Goal: Transaction & Acquisition: Purchase product/service

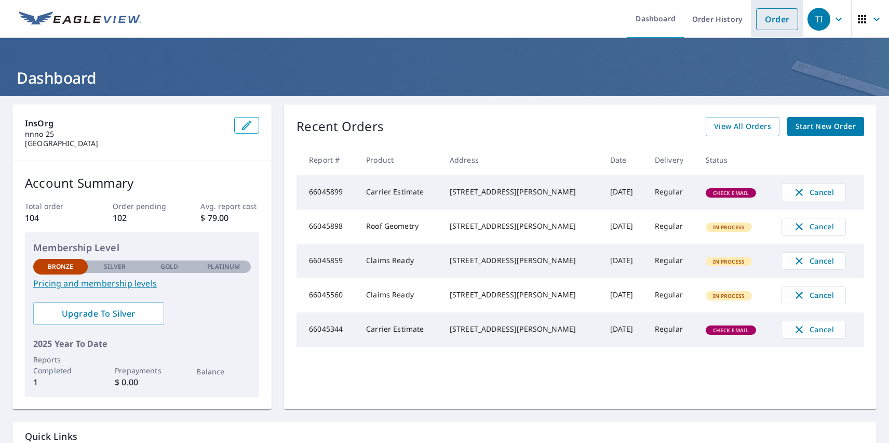
click at [769, 19] on link "Order" at bounding box center [777, 19] width 42 height 22
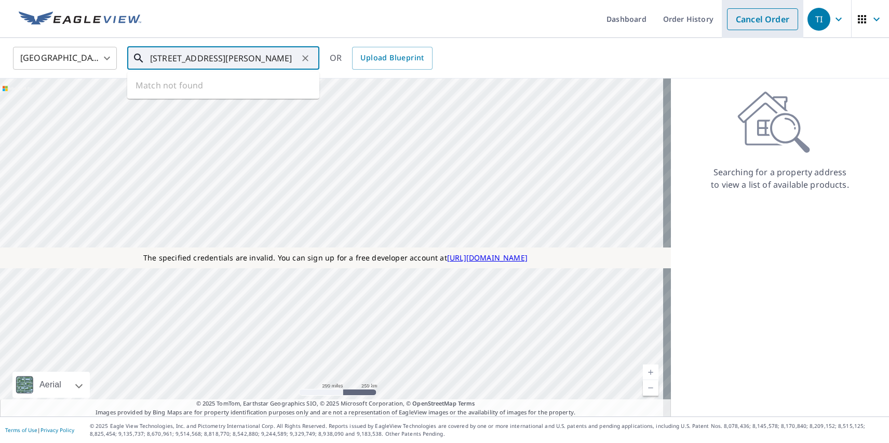
type input "[STREET_ADDRESS][PERSON_NAME]"
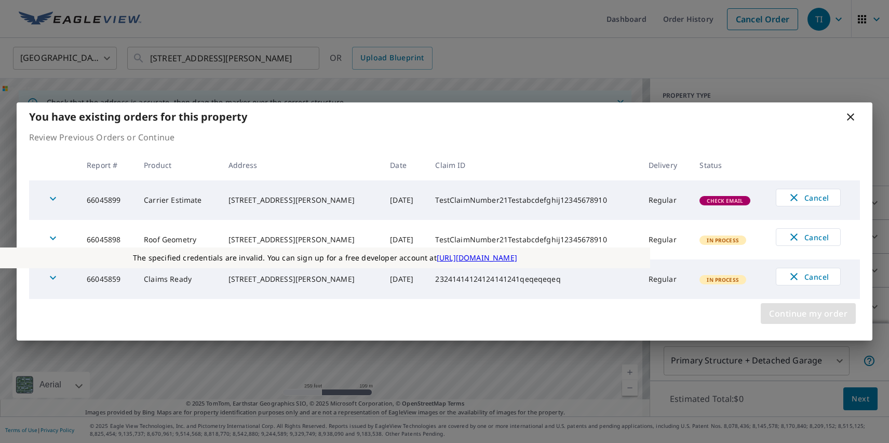
click at [808, 313] on span "Continue my order" at bounding box center [808, 313] width 78 height 15
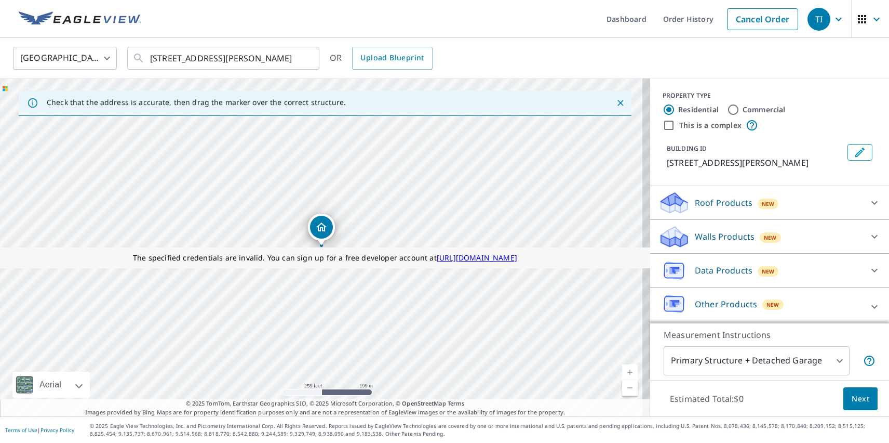
click at [715, 203] on p "Roof Products" at bounding box center [724, 202] width 58 height 12
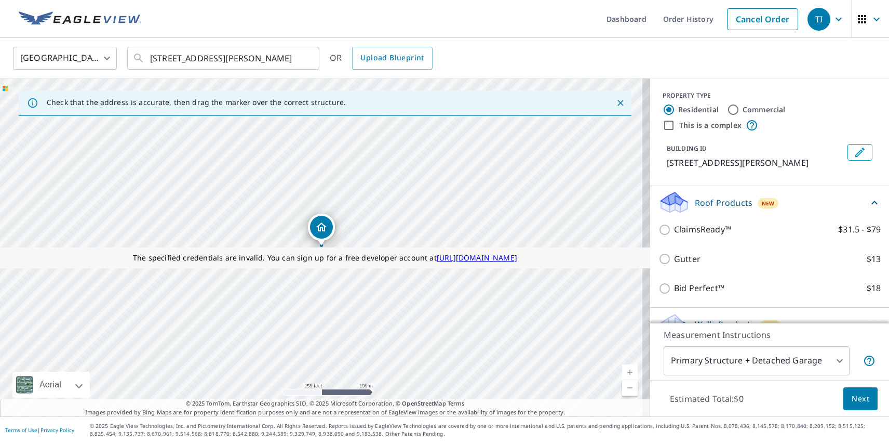
click at [695, 229] on p "ClaimsReady™" at bounding box center [702, 229] width 57 height 13
click at [674, 229] on input "ClaimsReady™ $31.5 - $79" at bounding box center [667, 229] width 16 height 12
checkbox input "true"
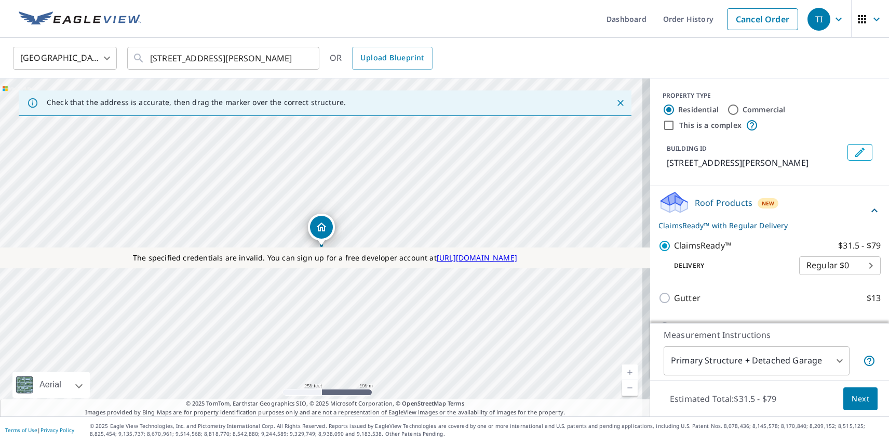
click at [853, 398] on span "Next" at bounding box center [861, 398] width 18 height 13
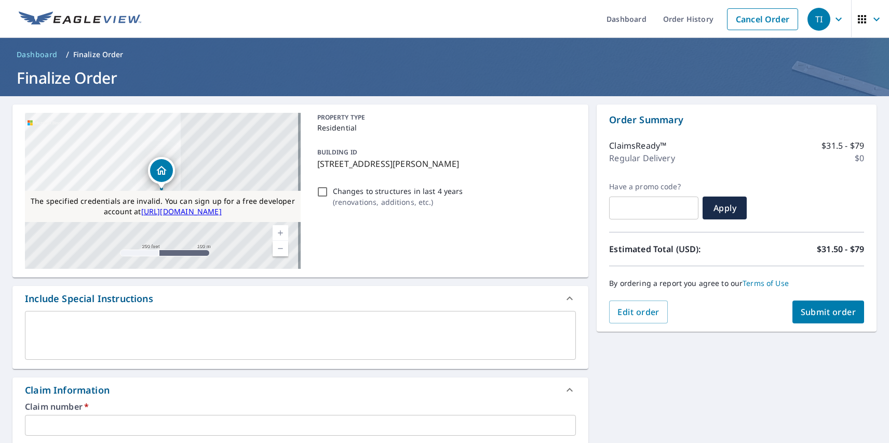
click at [820, 312] on span "Submit order" at bounding box center [829, 311] width 56 height 11
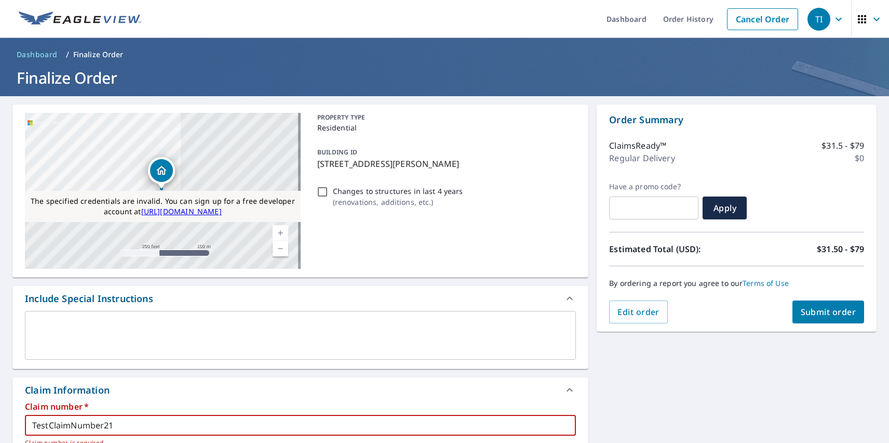
type input "TestClaimNumber21"
click at [820, 312] on span "Submit order" at bounding box center [829, 311] width 56 height 11
click at [811, 19] on div "TI" at bounding box center [819, 19] width 23 height 23
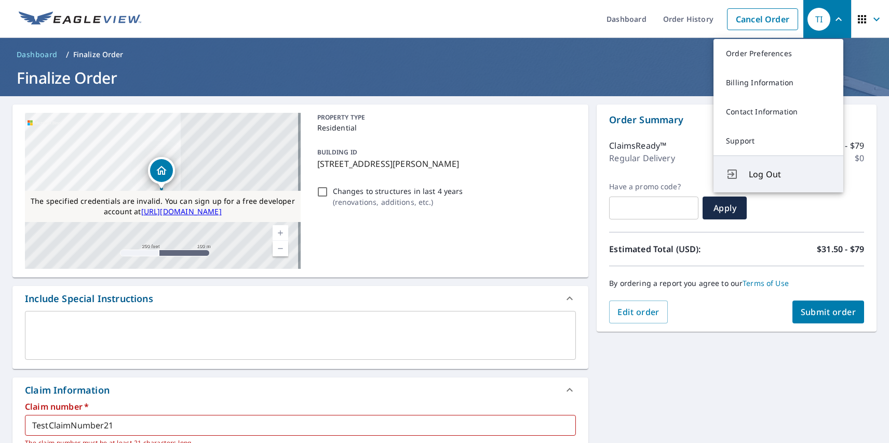
click at [790, 174] on span "Log Out" at bounding box center [790, 174] width 82 height 12
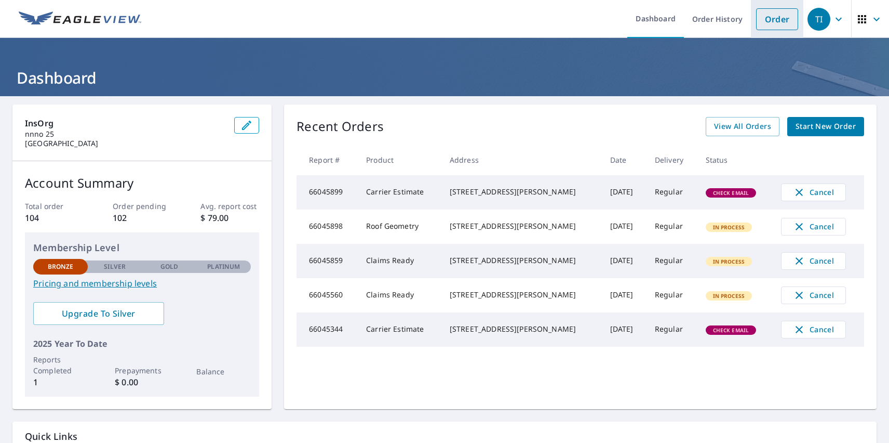
click at [769, 19] on link "Order" at bounding box center [777, 19] width 42 height 22
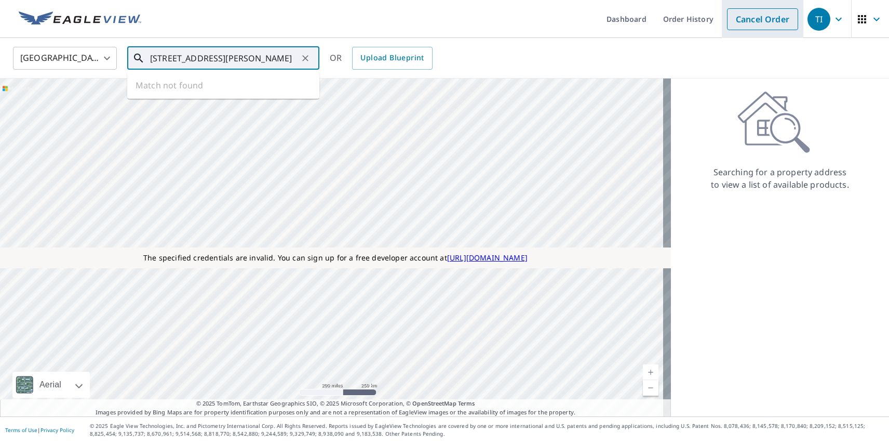
type input "[STREET_ADDRESS][PERSON_NAME]"
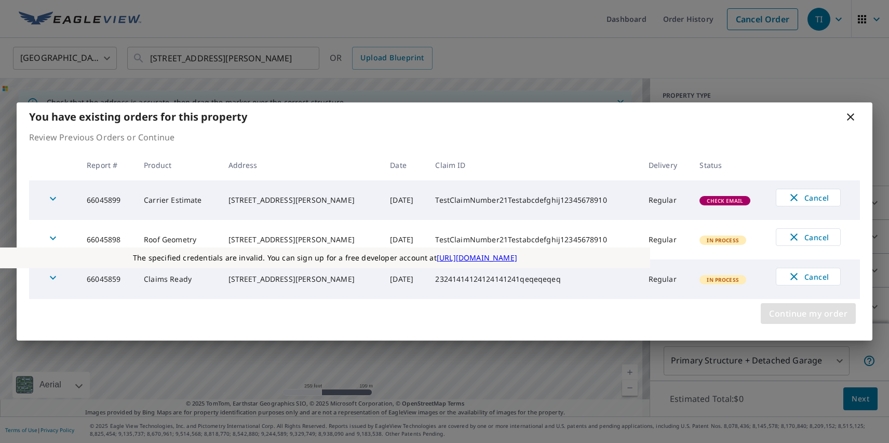
click at [808, 313] on span "Continue my order" at bounding box center [808, 313] width 78 height 15
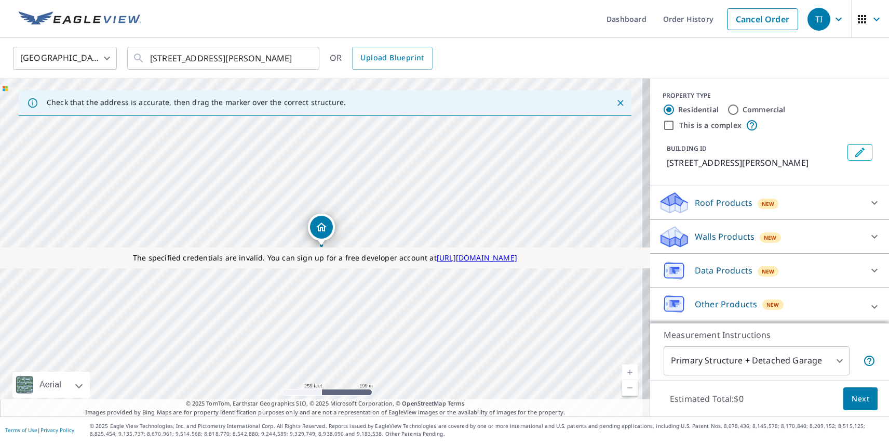
click at [715, 203] on p "Roof Products" at bounding box center [724, 202] width 58 height 12
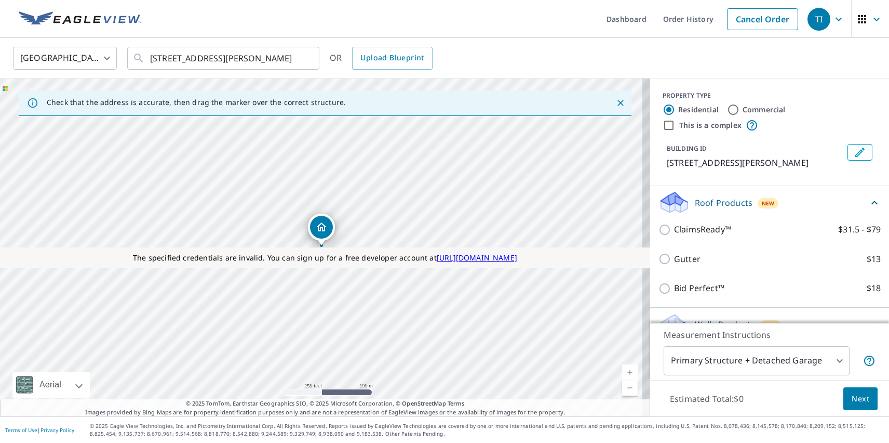
click at [679, 259] on p "Gutter" at bounding box center [687, 258] width 26 height 13
click at [674, 259] on input "Gutter $13" at bounding box center [667, 258] width 16 height 12
checkbox input "true"
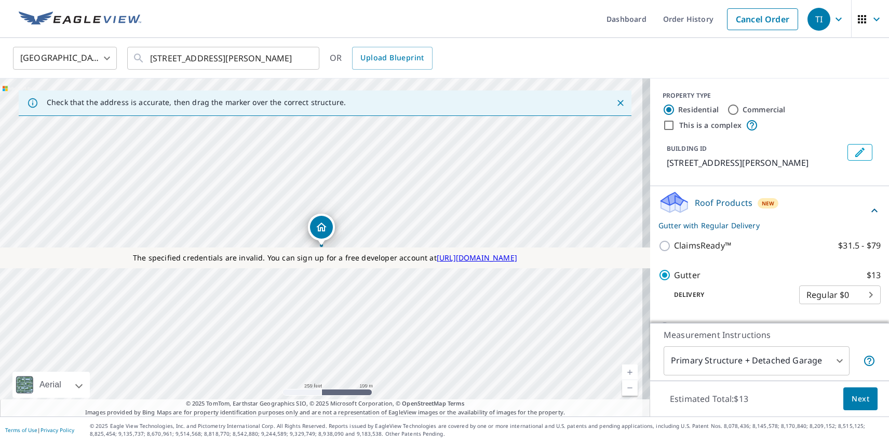
click at [853, 398] on span "Next" at bounding box center [861, 398] width 18 height 13
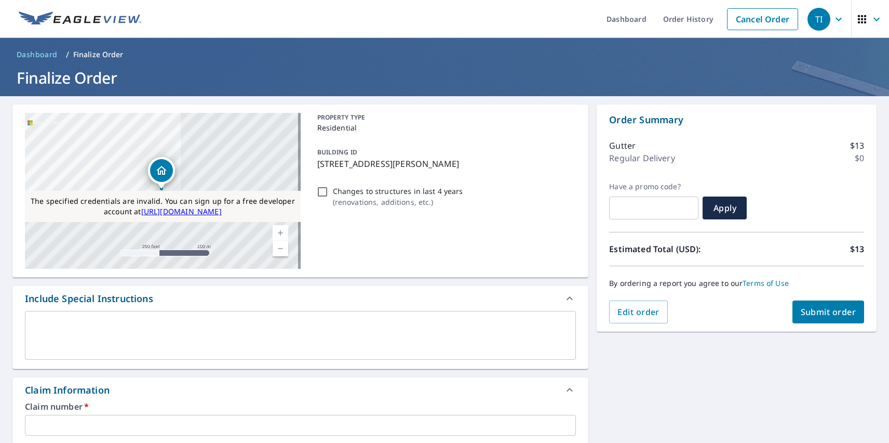
click at [820, 312] on span "Submit order" at bounding box center [829, 311] width 56 height 11
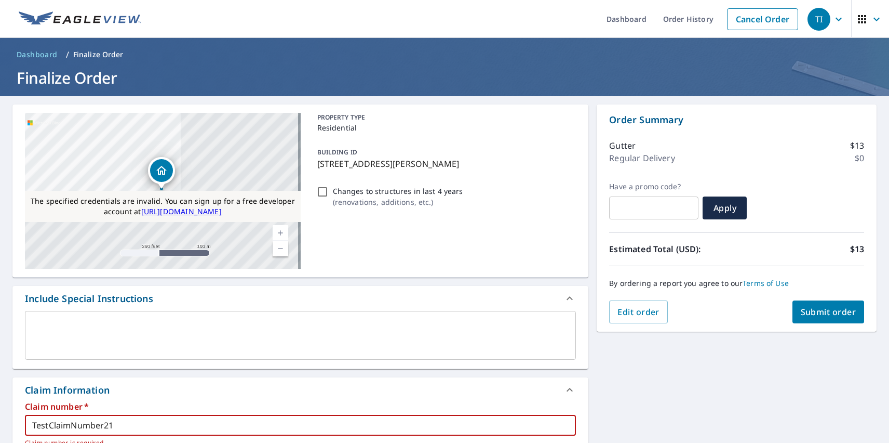
click at [820, 312] on span "Submit order" at bounding box center [829, 311] width 56 height 11
type input "TestClaimNumber21Testabcdefghij12345678910"
type input "Test Claim 1234"
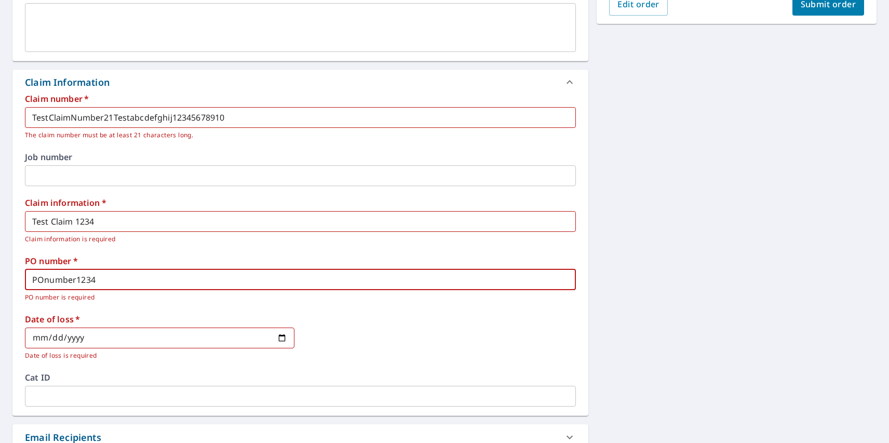
type input "POnumber1234"
type input "[DATE]"
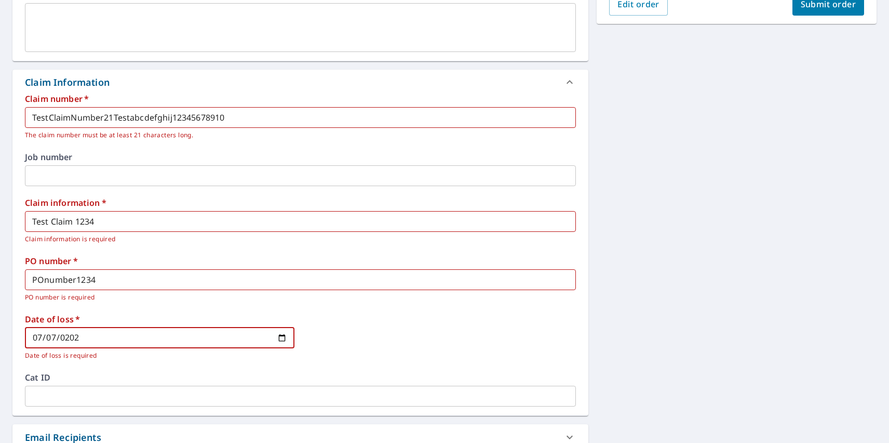
click at [820, 8] on span "Submit order" at bounding box center [829, 3] width 56 height 11
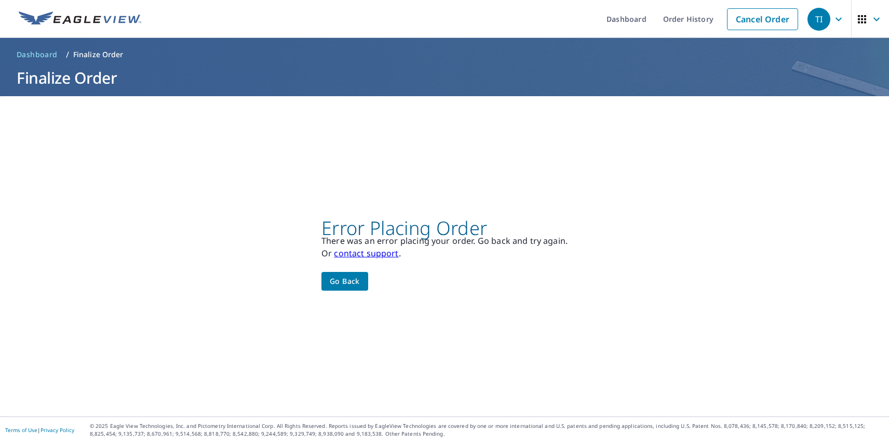
scroll to position [0, 0]
click at [811, 19] on div "TI" at bounding box center [819, 19] width 23 height 23
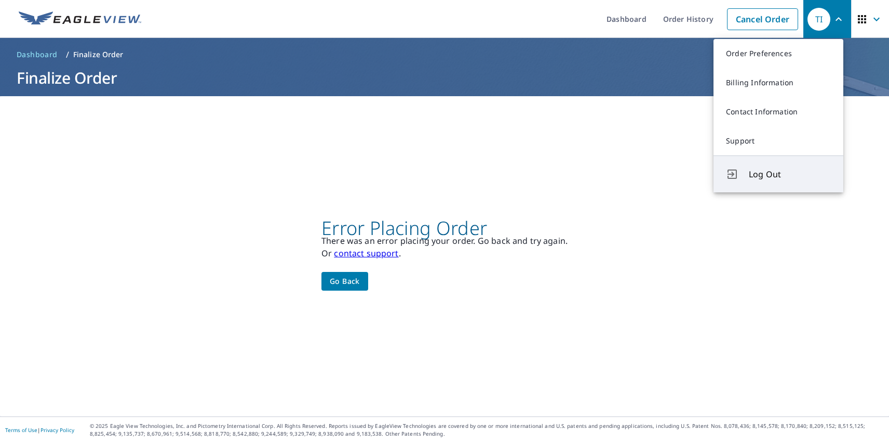
click at [790, 174] on span "Log Out" at bounding box center [790, 174] width 82 height 12
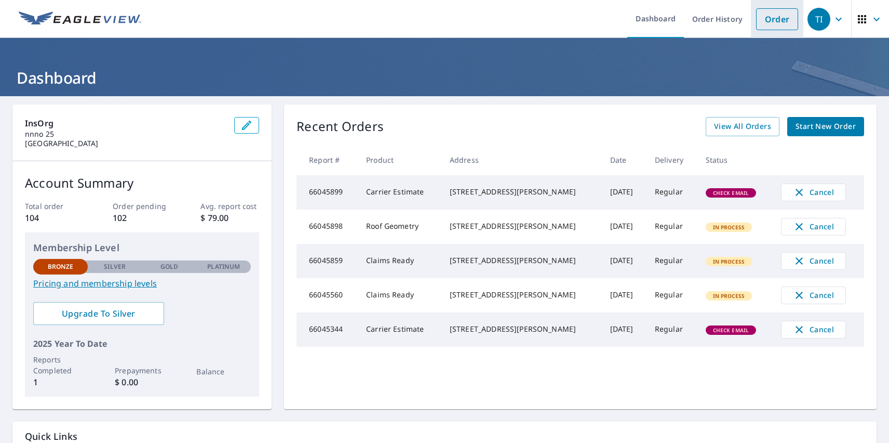
click at [769, 19] on link "Order" at bounding box center [777, 19] width 42 height 22
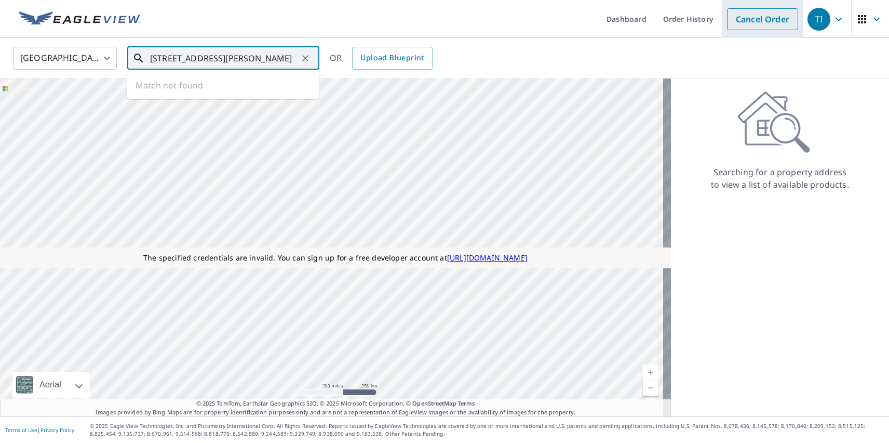
type input "[STREET_ADDRESS][PERSON_NAME]"
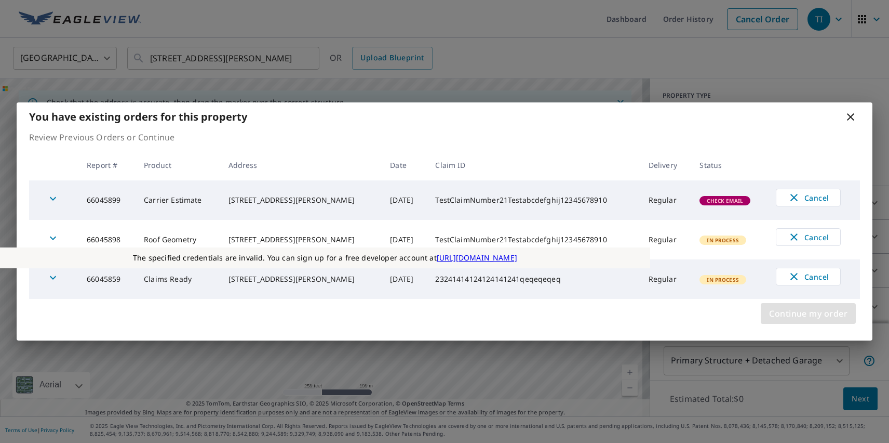
click at [808, 313] on span "Continue my order" at bounding box center [808, 313] width 78 height 15
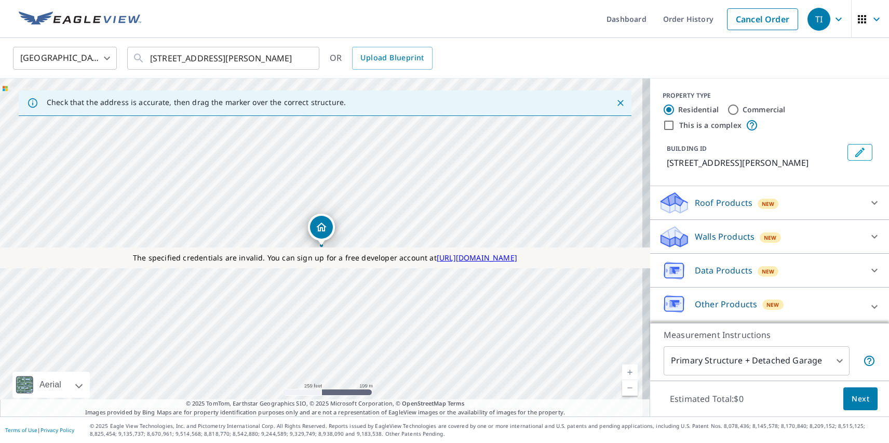
click at [717, 303] on p "Other Products" at bounding box center [726, 304] width 62 height 12
click at [715, 203] on p "Roof Products" at bounding box center [724, 202] width 58 height 12
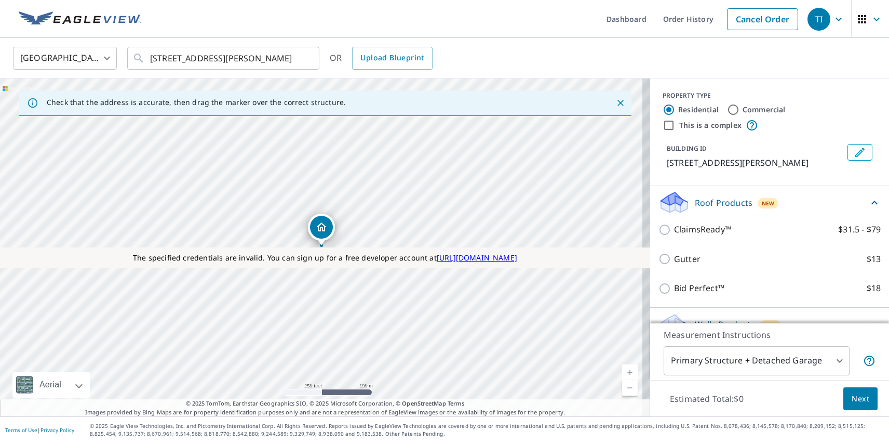
click at [766, 417] on label "Roof Geometry $15" at bounding box center [777, 423] width 207 height 13
click at [674, 418] on input "Roof Geometry $15" at bounding box center [667, 424] width 16 height 12
checkbox input "true"
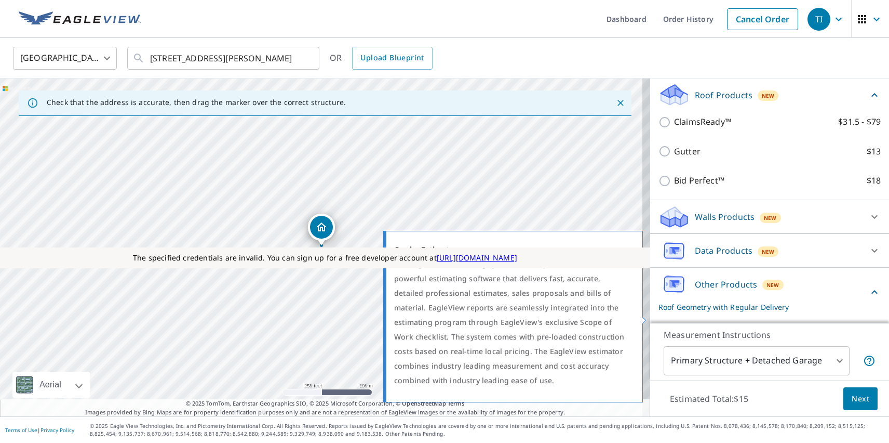
click at [698, 373] on p "Carrier Estimate" at bounding box center [706, 379] width 65 height 13
click at [674, 373] on input "Carrier Estimate $0" at bounding box center [667, 379] width 16 height 12
checkbox input "true"
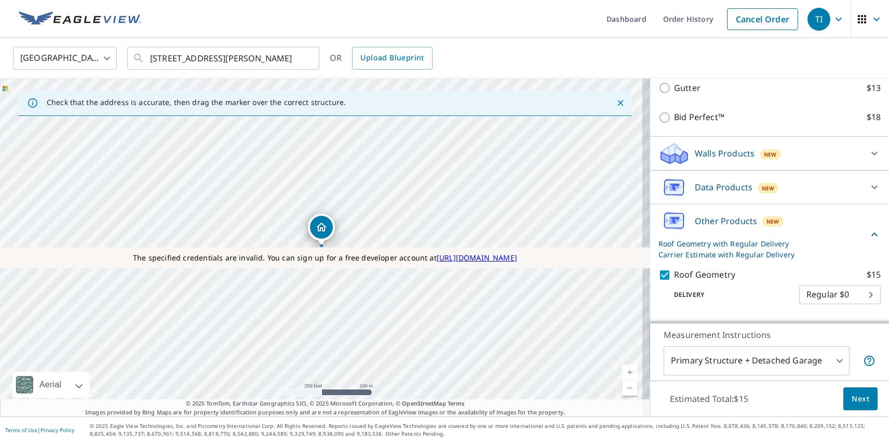
click at [853, 398] on span "Next" at bounding box center [861, 398] width 18 height 13
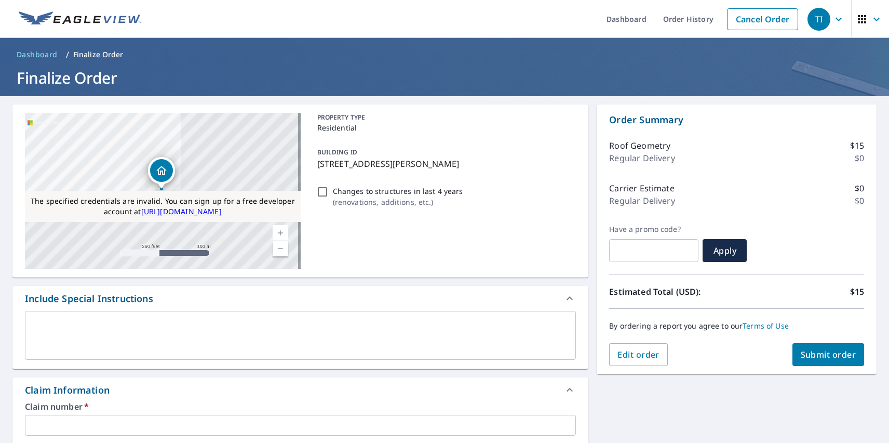
click at [820, 354] on span "Submit order" at bounding box center [829, 354] width 56 height 11
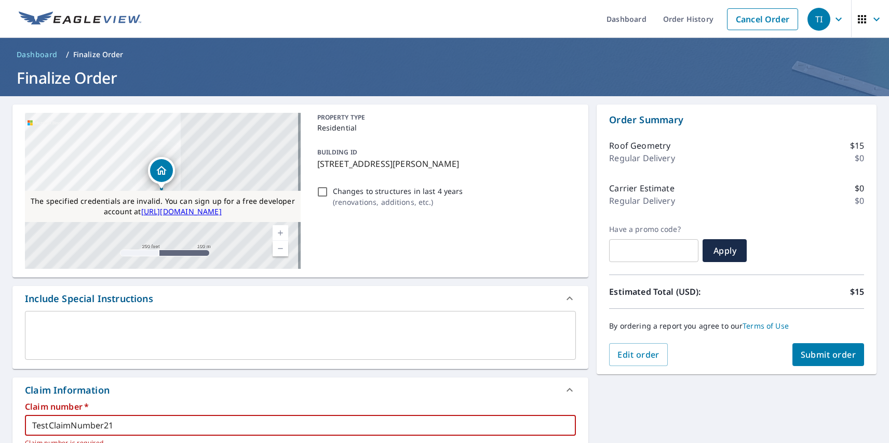
click at [820, 354] on span "Submit order" at bounding box center [829, 354] width 56 height 11
type input "TestClaimNumber21Testabcdefghij12345678910"
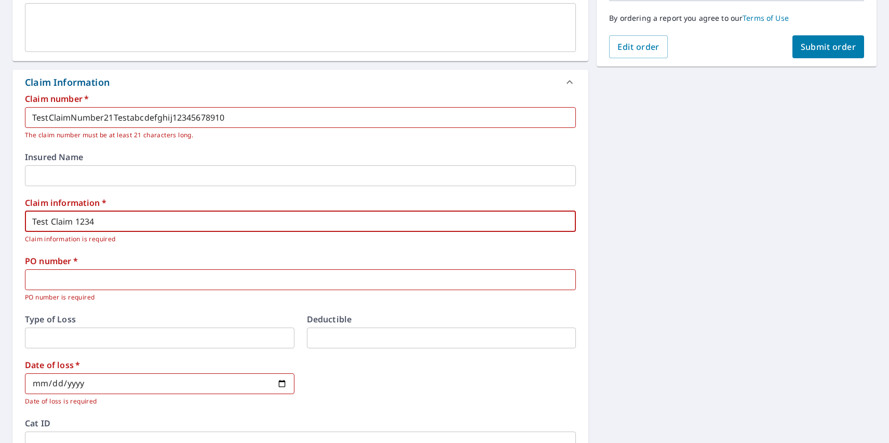
type input "Test Claim 1234"
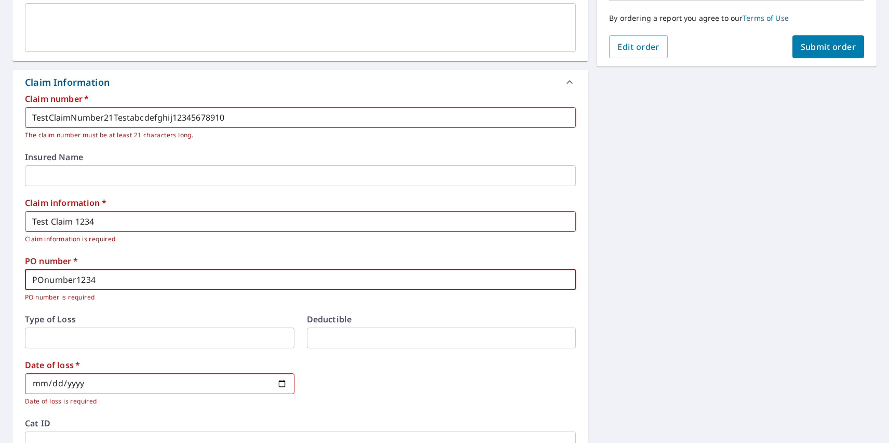
type input "POnumber1234"
type input "[DATE]"
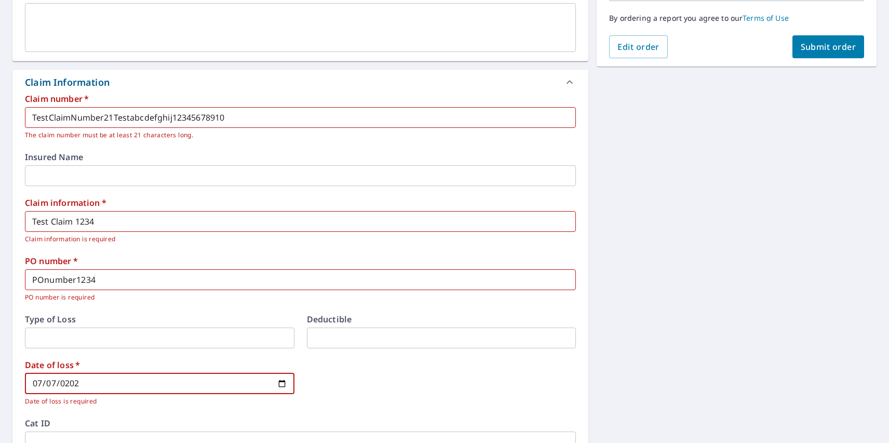
click at [820, 47] on span "Submit order" at bounding box center [829, 46] width 56 height 11
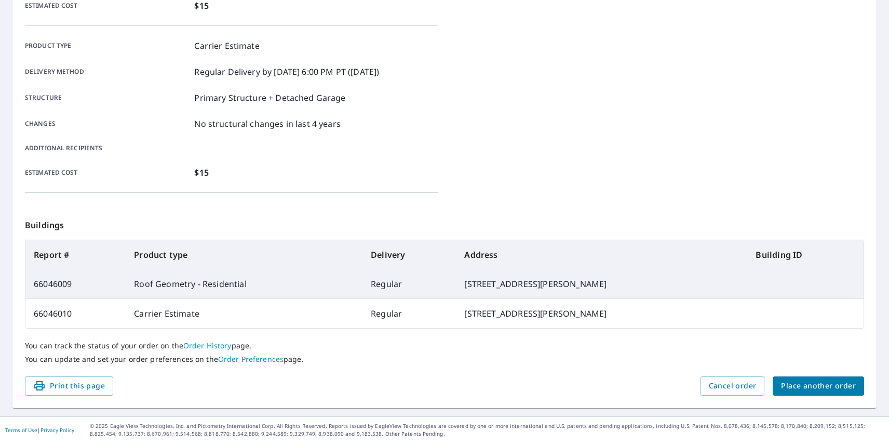
scroll to position [286, 0]
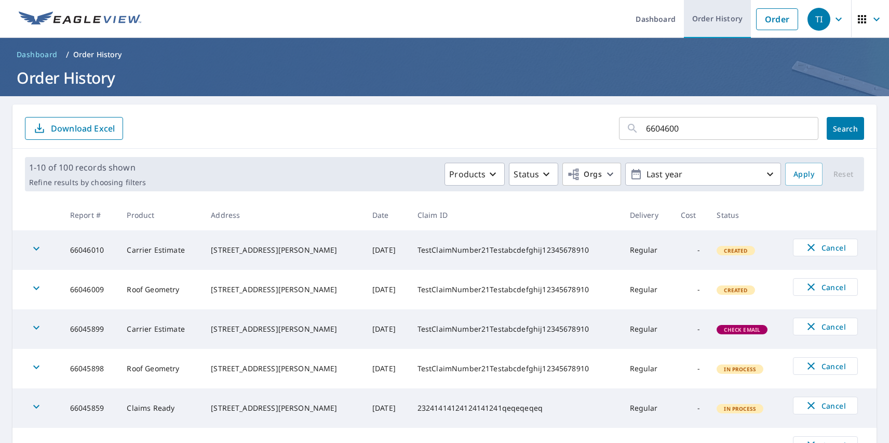
type input "66046009"
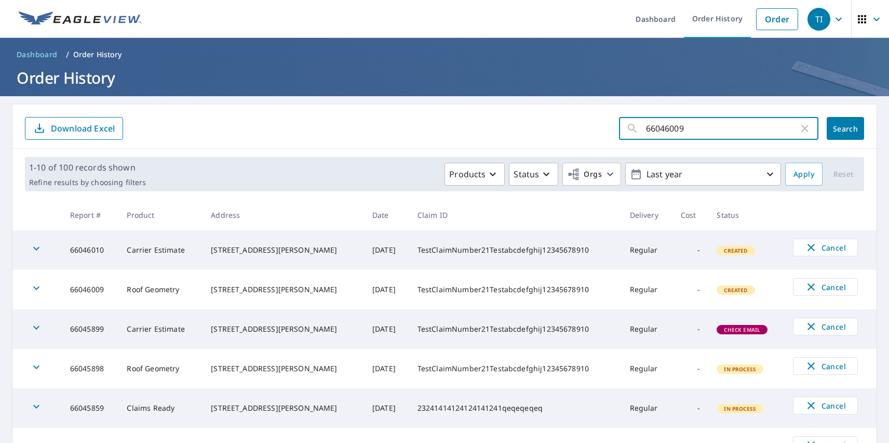
click at [838, 128] on span "Search" at bounding box center [845, 129] width 21 height 10
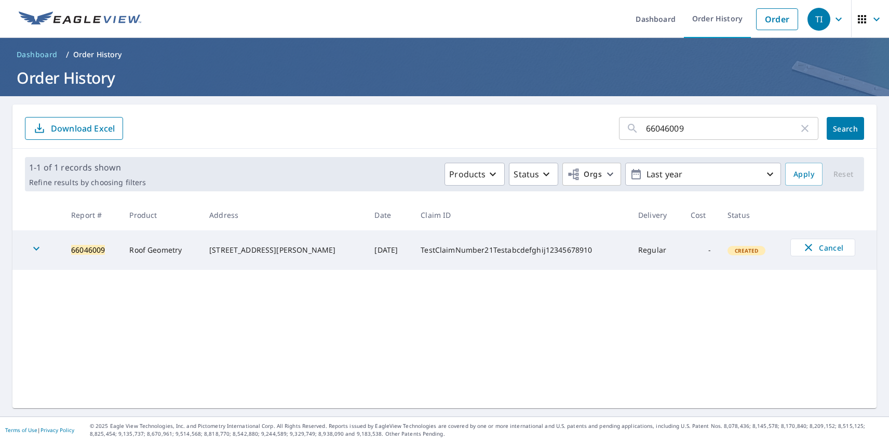
click at [36, 250] on icon "button" at bounding box center [36, 249] width 6 height 4
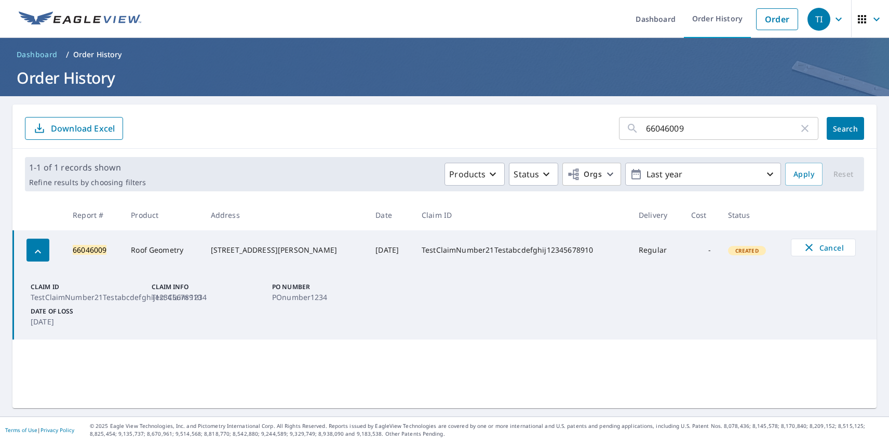
click at [811, 19] on div "TI" at bounding box center [819, 19] width 23 height 23
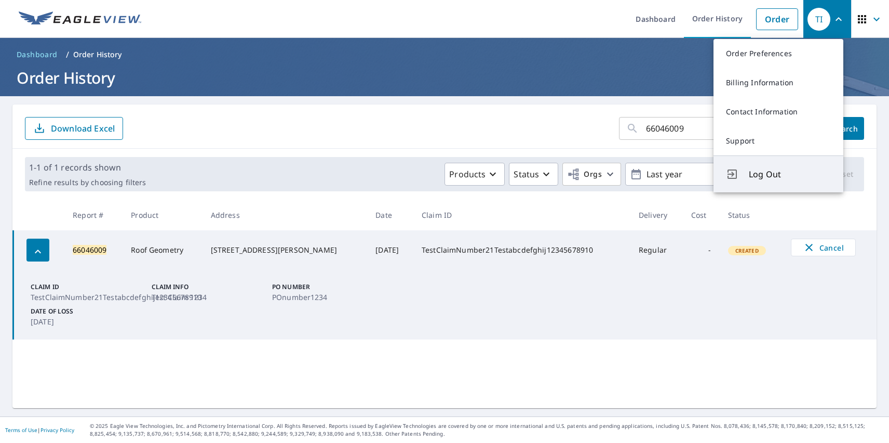
click at [790, 174] on span "Log Out" at bounding box center [790, 174] width 82 height 12
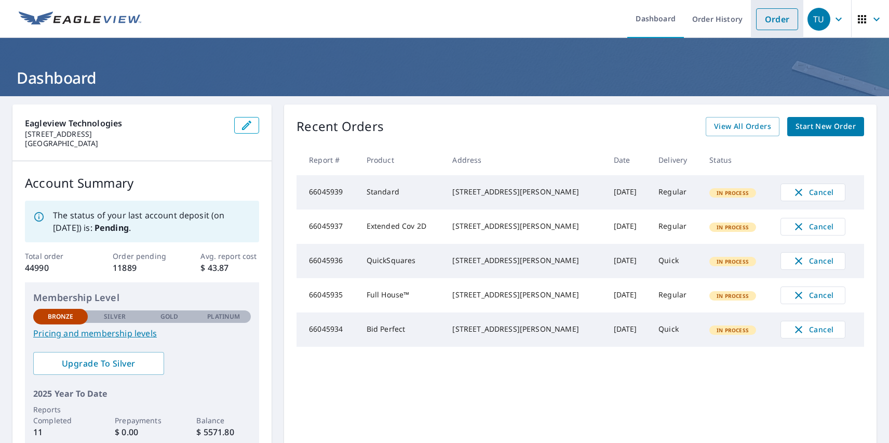
click at [769, 19] on link "Order" at bounding box center [777, 19] width 42 height 22
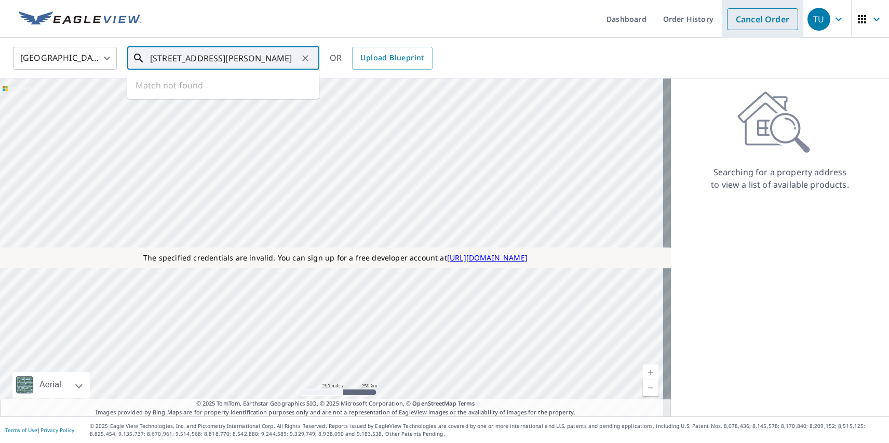
type input "[STREET_ADDRESS][PERSON_NAME]"
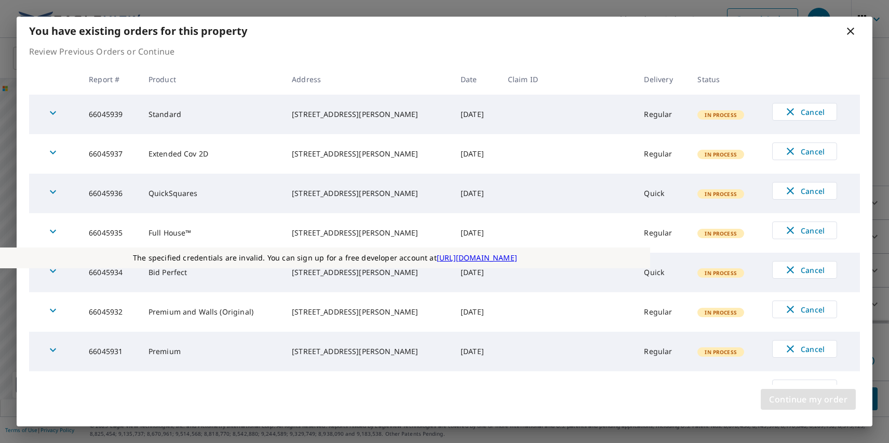
click at [808, 399] on span "Continue my order" at bounding box center [808, 399] width 78 height 15
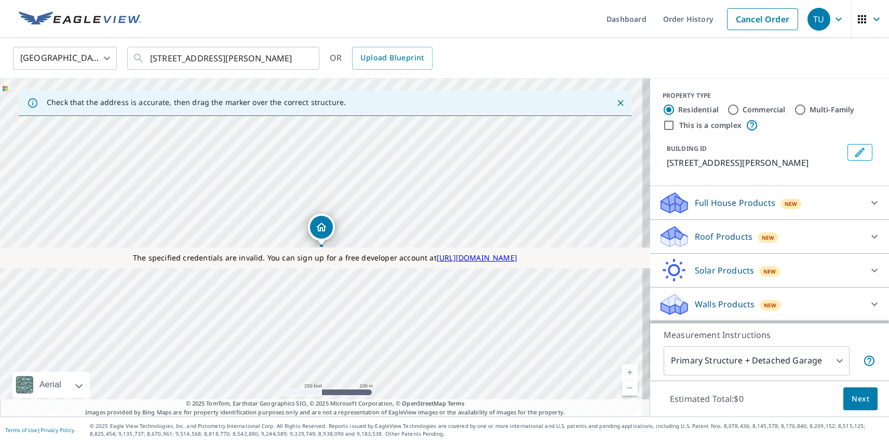
click at [715, 236] on p "Roof Products" at bounding box center [724, 236] width 58 height 12
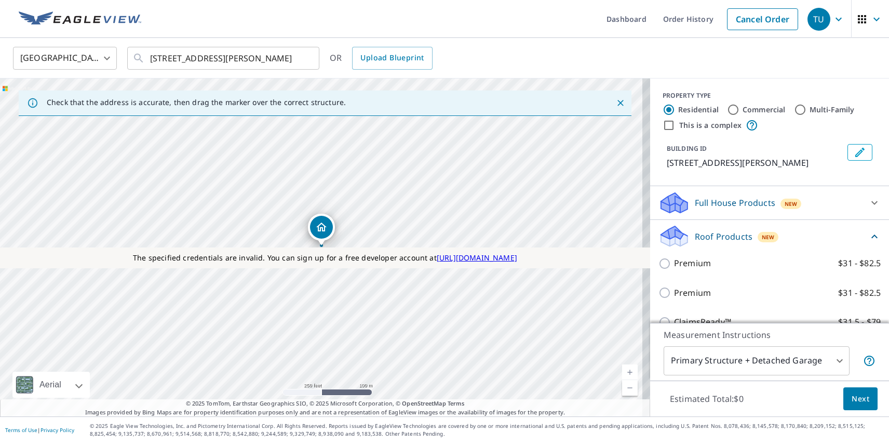
click at [684, 292] on p "Premium" at bounding box center [692, 292] width 37 height 13
click at [674, 292] on input "Premium $31 - $82.5" at bounding box center [667, 292] width 16 height 12
checkbox input "true"
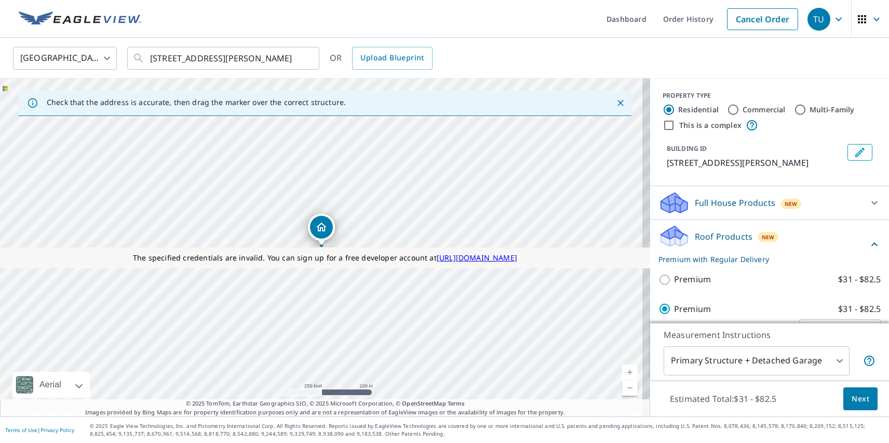
click at [853, 398] on span "Next" at bounding box center [861, 398] width 18 height 13
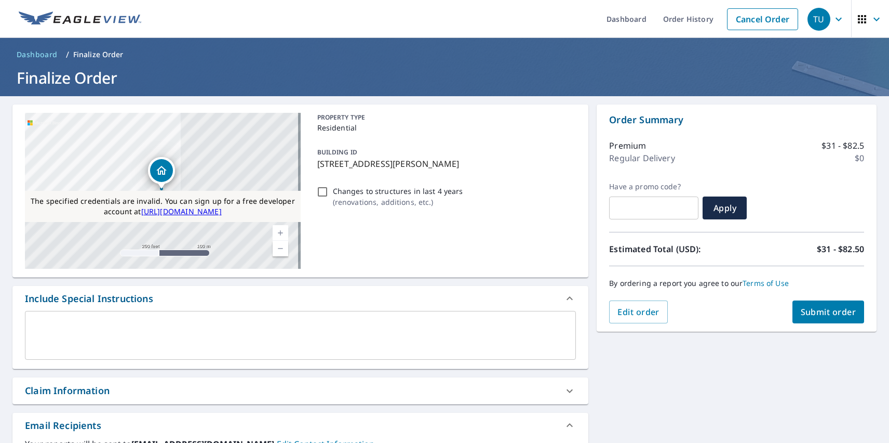
click at [67, 390] on div "Claim Information" at bounding box center [67, 390] width 85 height 14
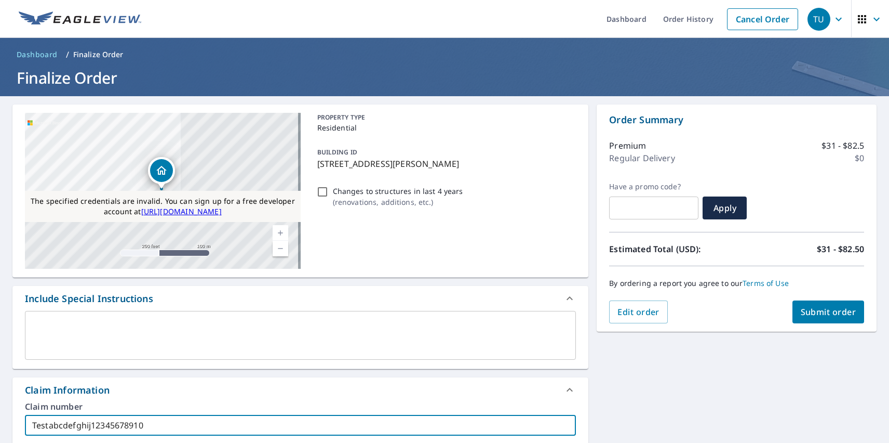
type input "Testabcdefghij12345678910"
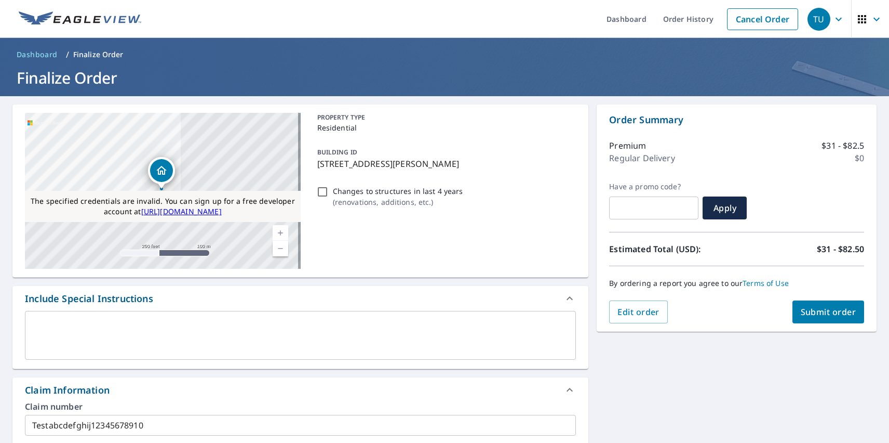
type input "Test Claim 1234"
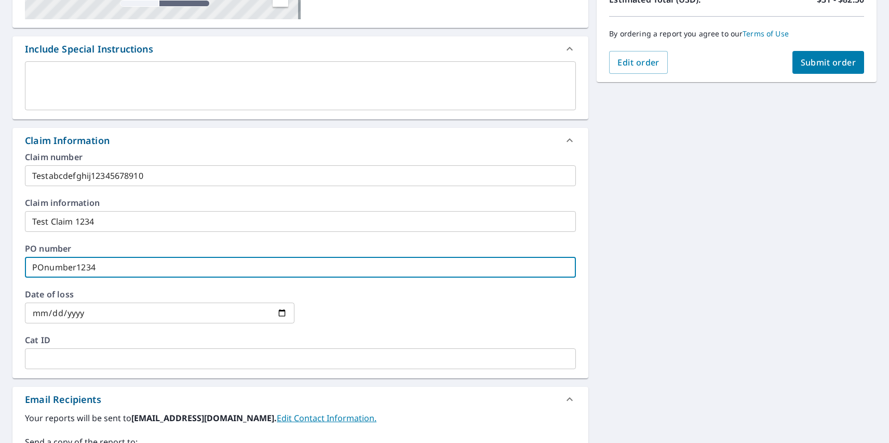
type input "POnumber1234"
type input "[DATE]"
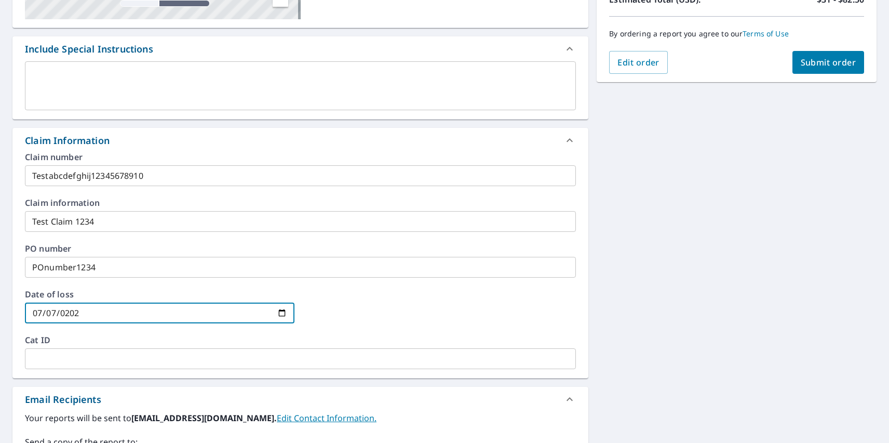
click at [820, 62] on span "Submit order" at bounding box center [829, 62] width 56 height 11
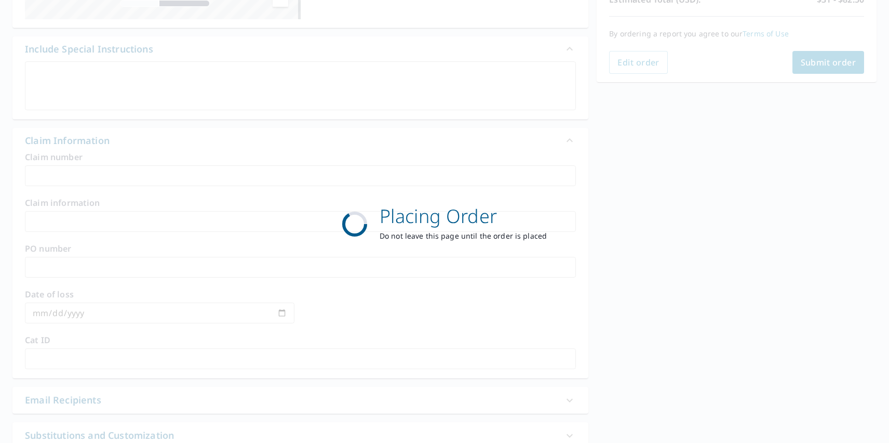
scroll to position [169, 0]
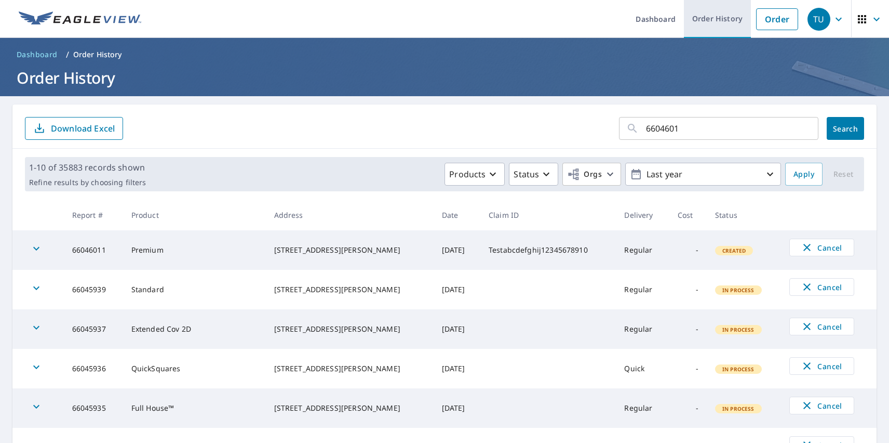
type input "66046011"
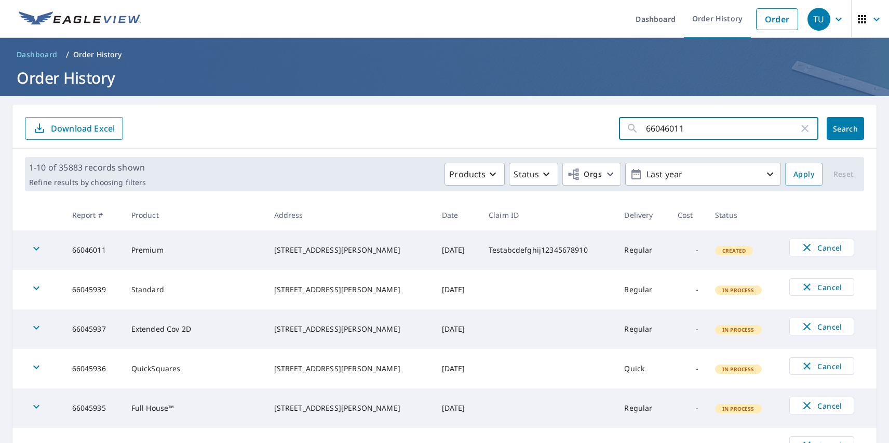
click at [838, 128] on span "Search" at bounding box center [845, 129] width 21 height 10
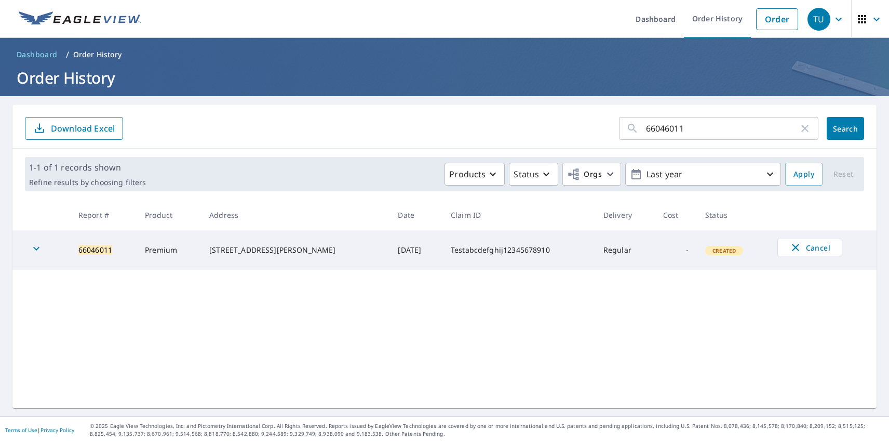
click at [36, 250] on icon "button" at bounding box center [36, 249] width 6 height 4
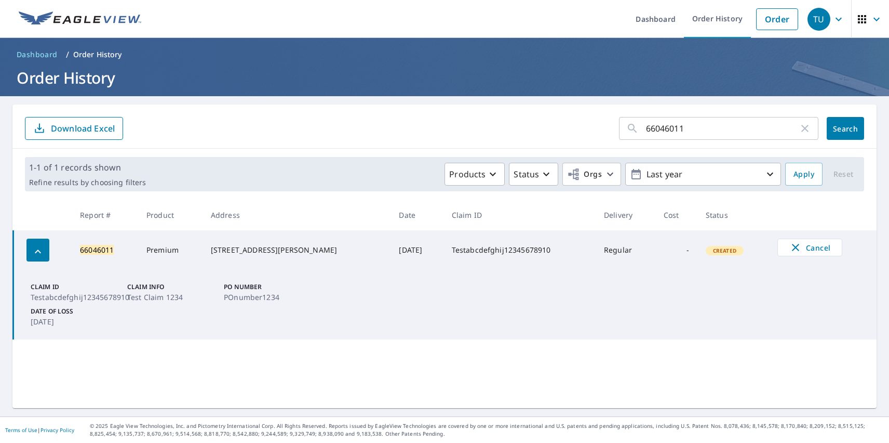
click at [811, 19] on div "TU" at bounding box center [819, 19] width 23 height 23
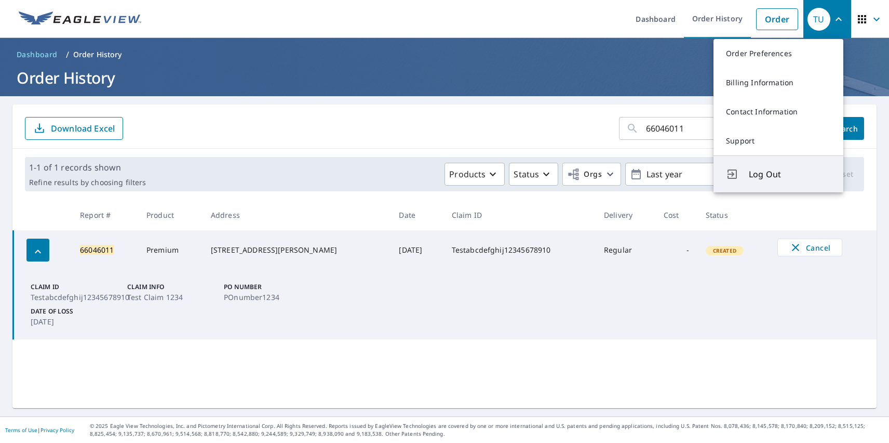
click at [790, 174] on span "Log Out" at bounding box center [790, 174] width 82 height 12
